Goal: Task Accomplishment & Management: Use online tool/utility

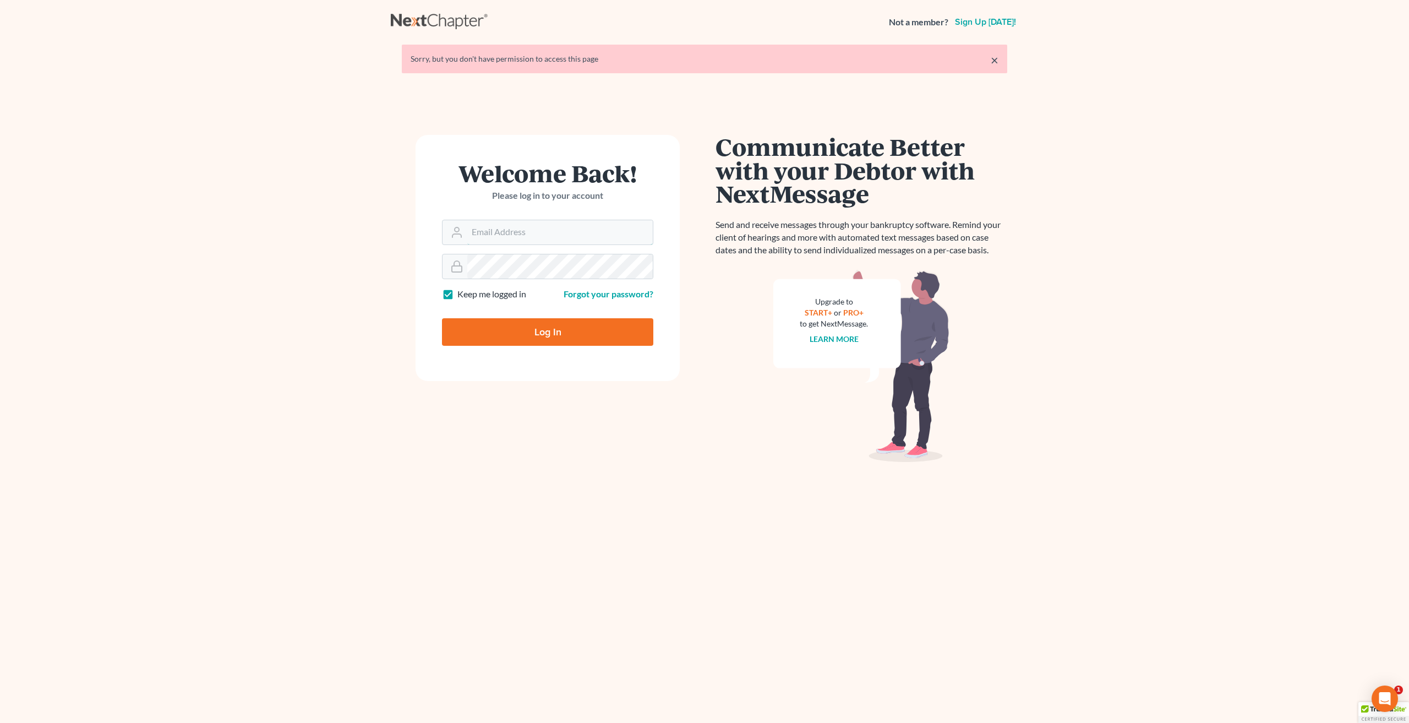
type input "[EMAIL_ADDRESS][DOMAIN_NAME]"
click at [607, 329] on input "Log In" at bounding box center [547, 332] width 211 height 28
type input "Thinking..."
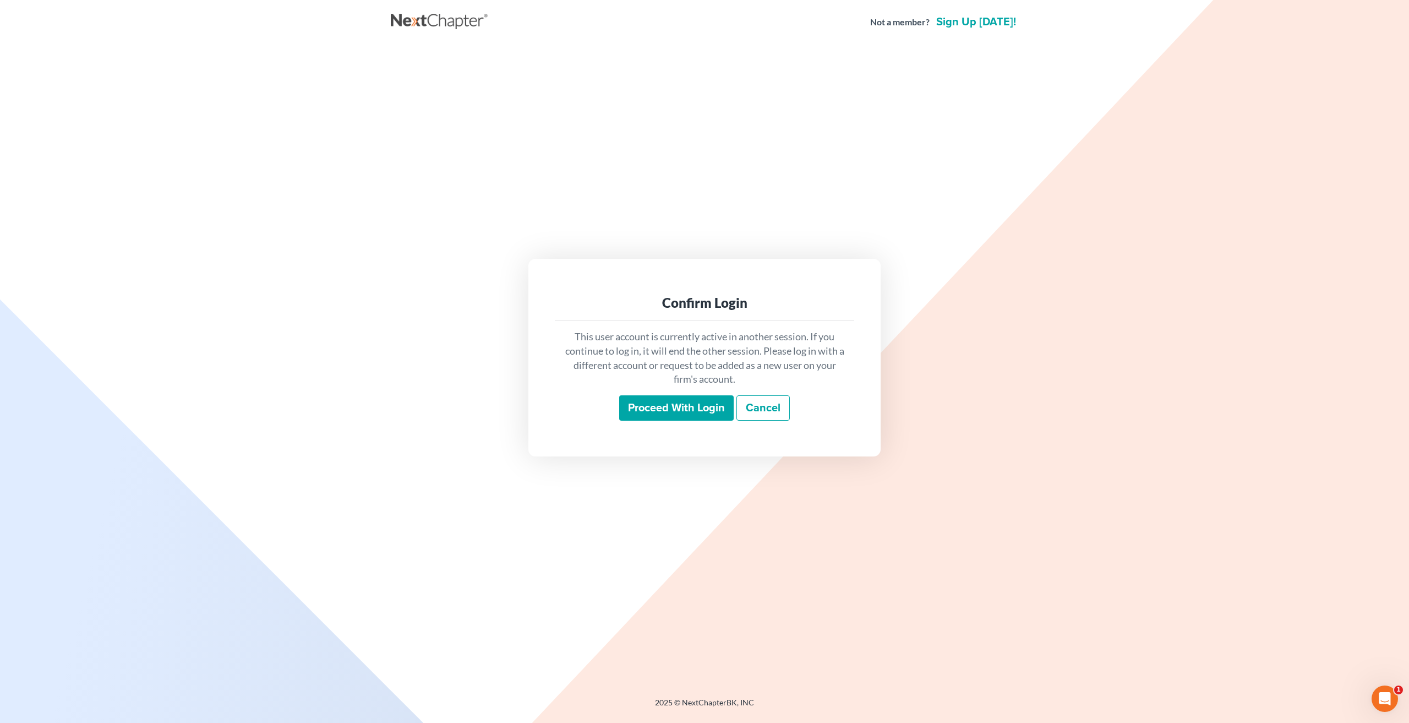
click at [667, 406] on input "Proceed with login" at bounding box center [676, 407] width 115 height 25
